Goal: Task Accomplishment & Management: Use online tool/utility

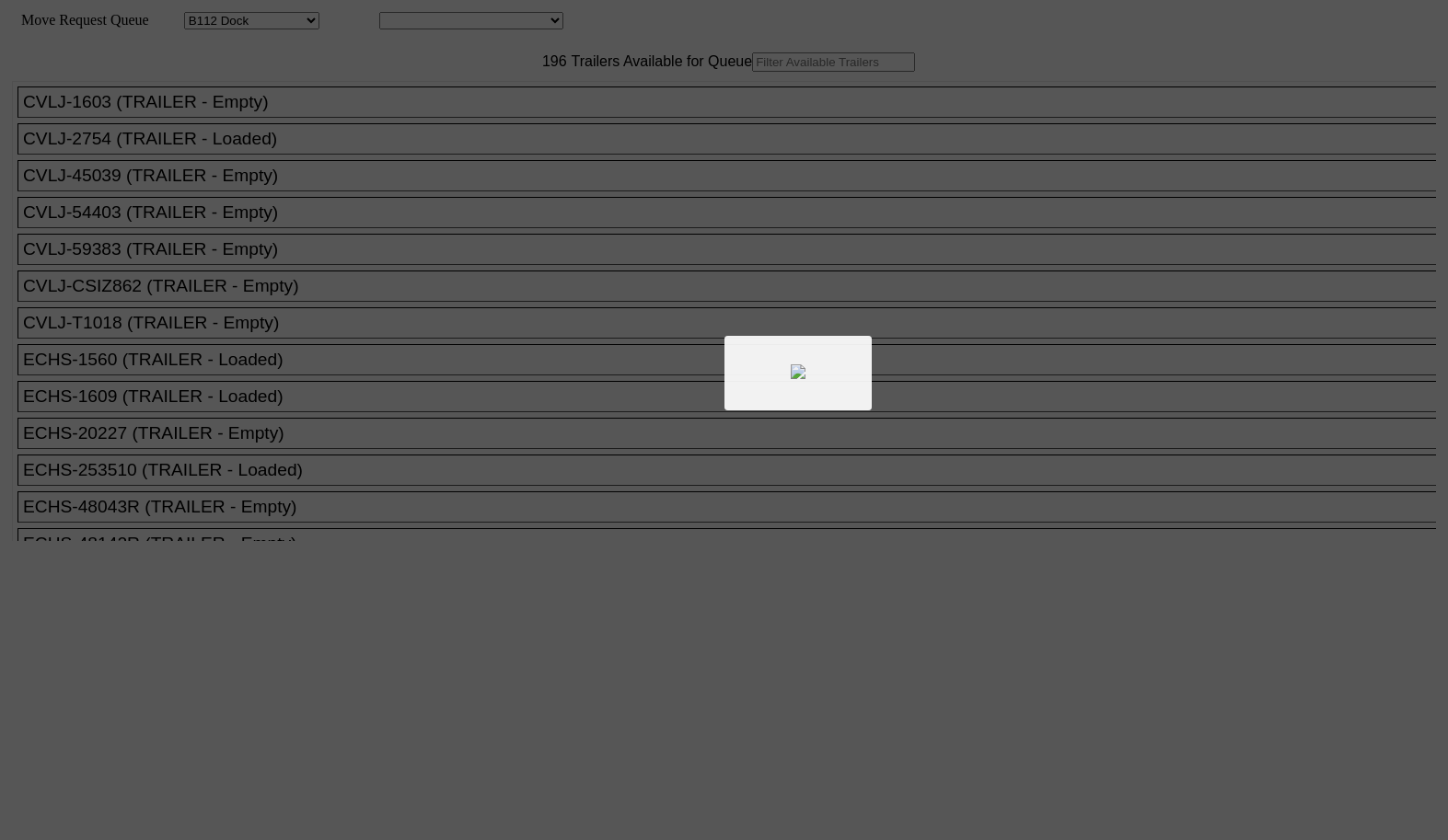
select select "121"
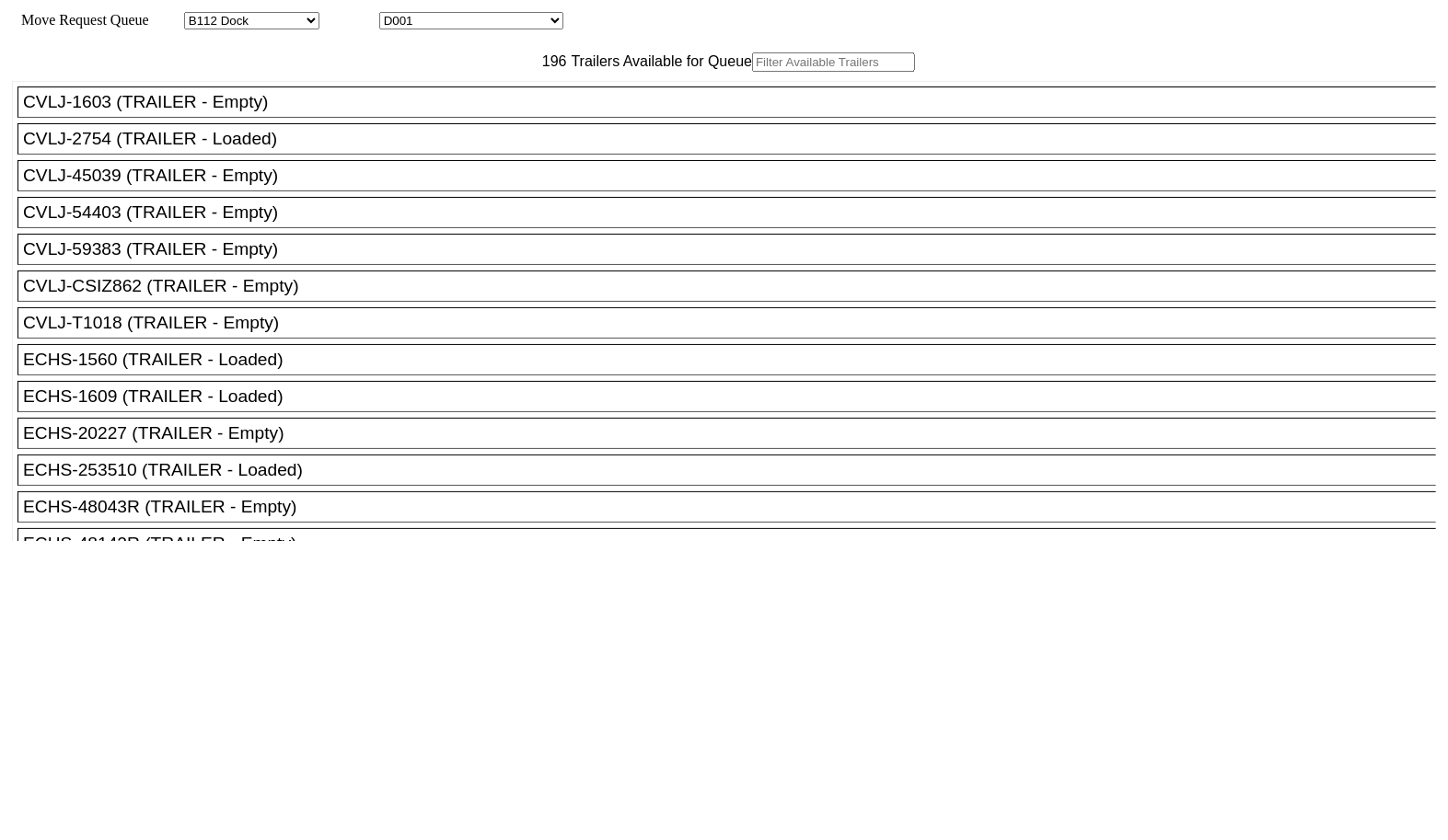
click at [752, 72] on input "text" at bounding box center [834, 62] width 163 height 20
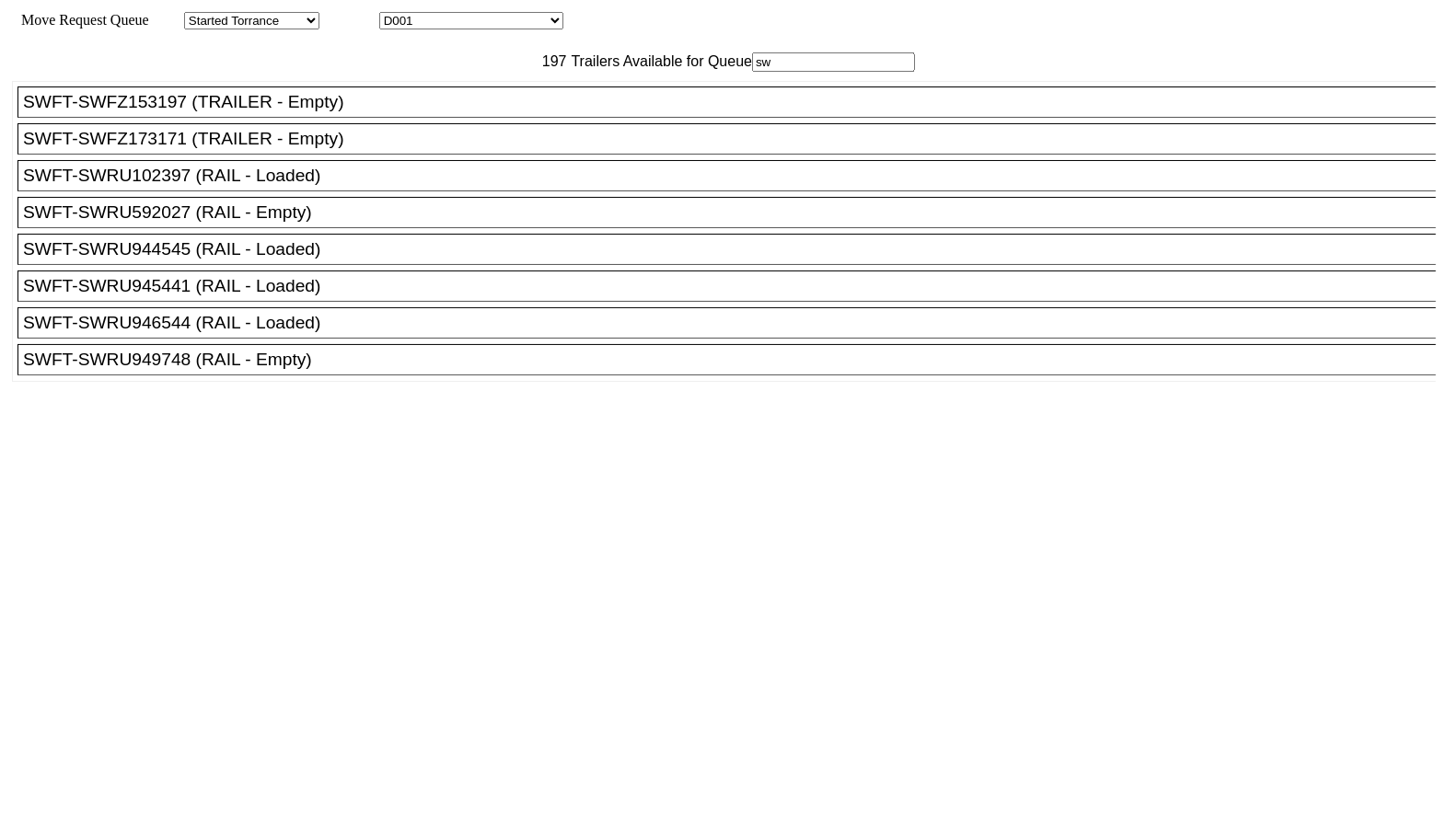
type input "sw"
click at [392, 370] on div "SWFT-SWRU949748 (RAIL - Empty)" at bounding box center [734, 360] width 1424 height 21
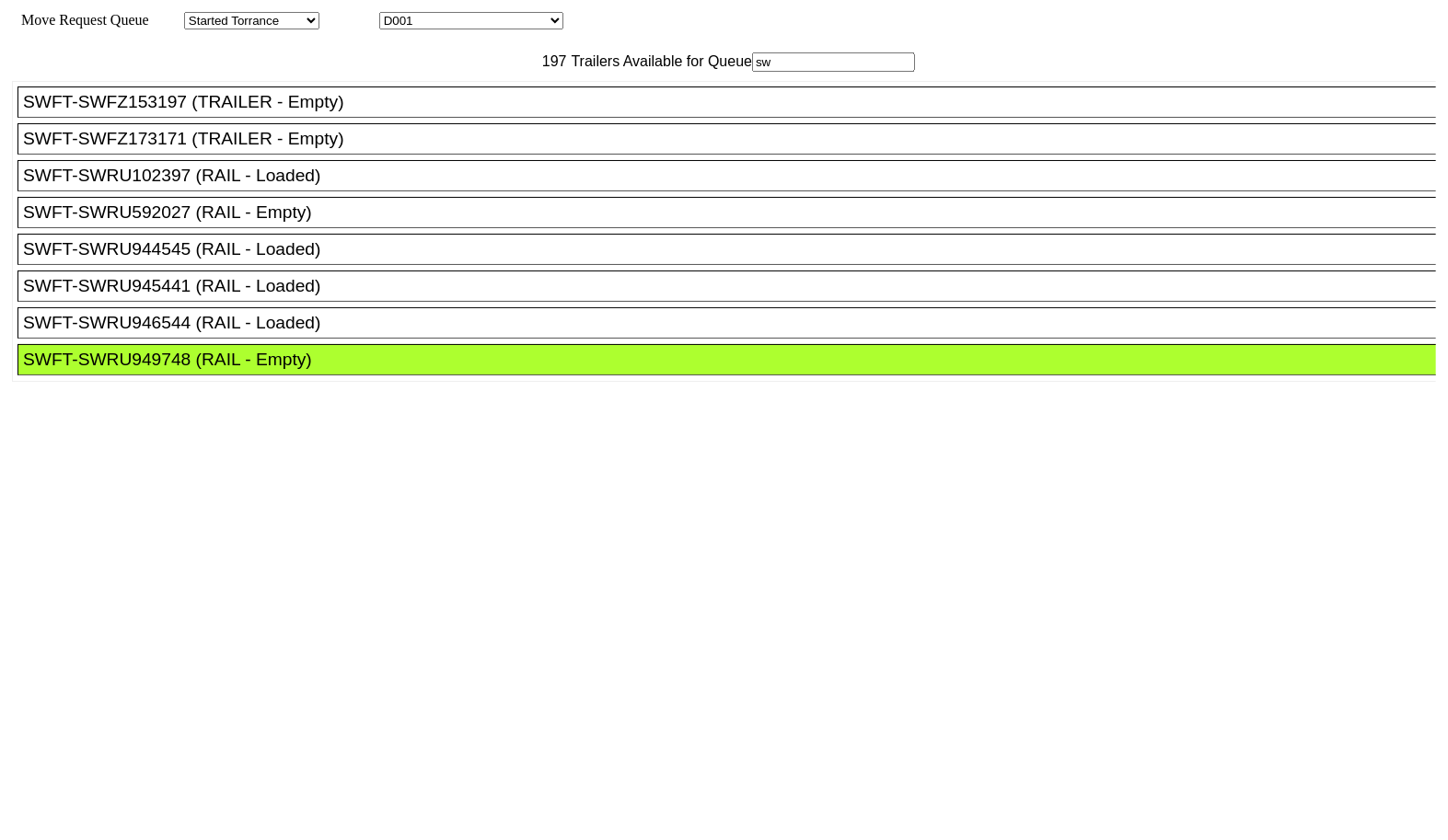
drag, startPoint x: 643, startPoint y: 254, endPoint x: 652, endPoint y: 254, distance: 9.0
click at [650, 541] on div at bounding box center [724, 769] width 1424 height 456
